Goal: Find specific page/section: Find specific page/section

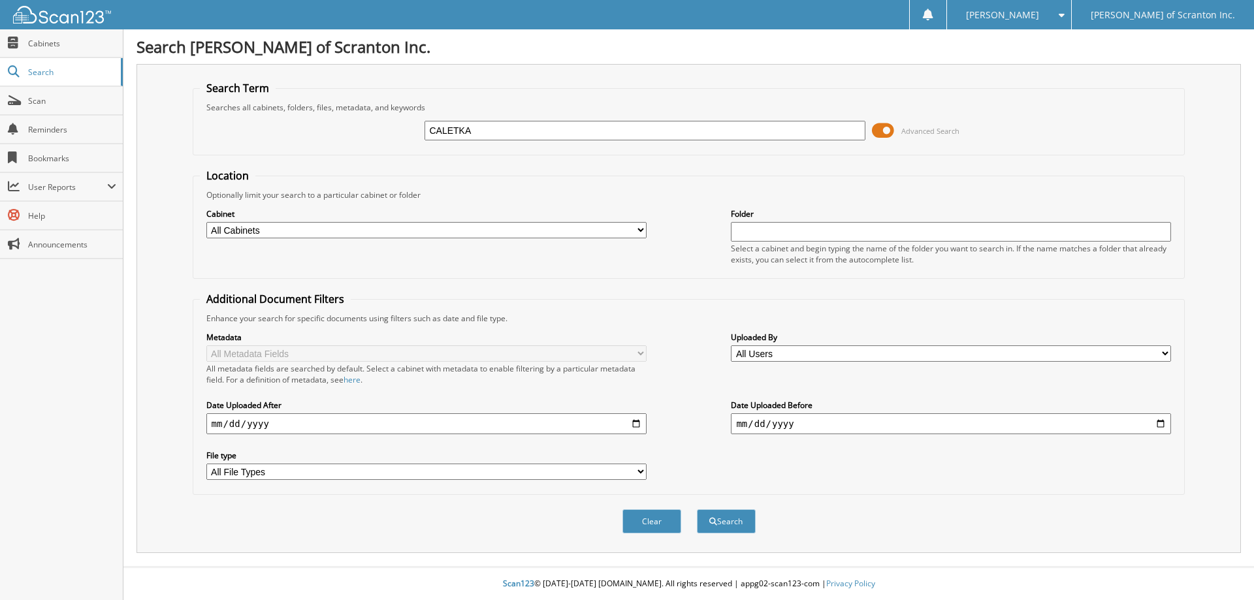
type input "CALETKA"
click at [697, 509] on button "Search" at bounding box center [726, 521] width 59 height 24
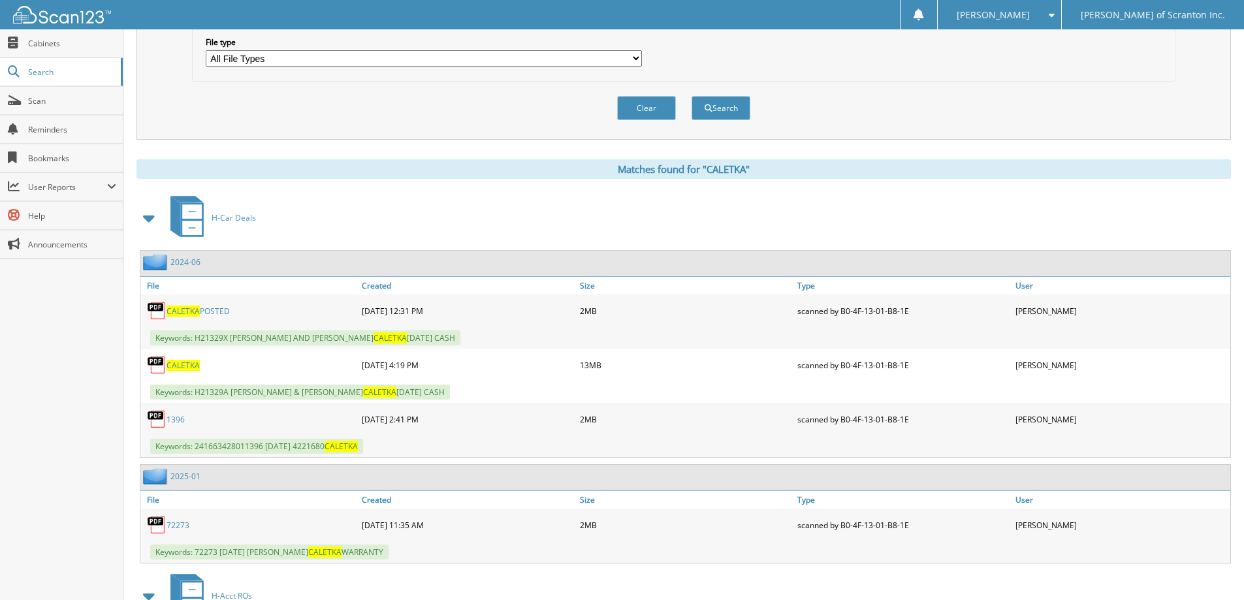
scroll to position [447, 0]
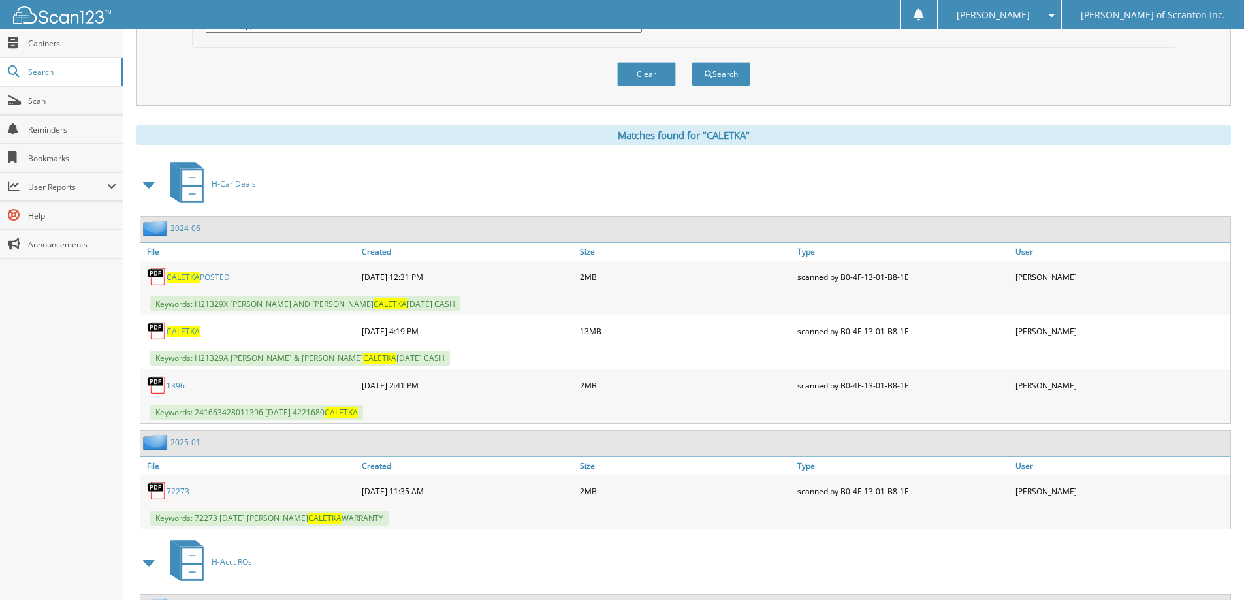
click at [185, 334] on span "CALETKA" at bounding box center [183, 331] width 33 height 11
